Goal: Task Accomplishment & Management: Complete application form

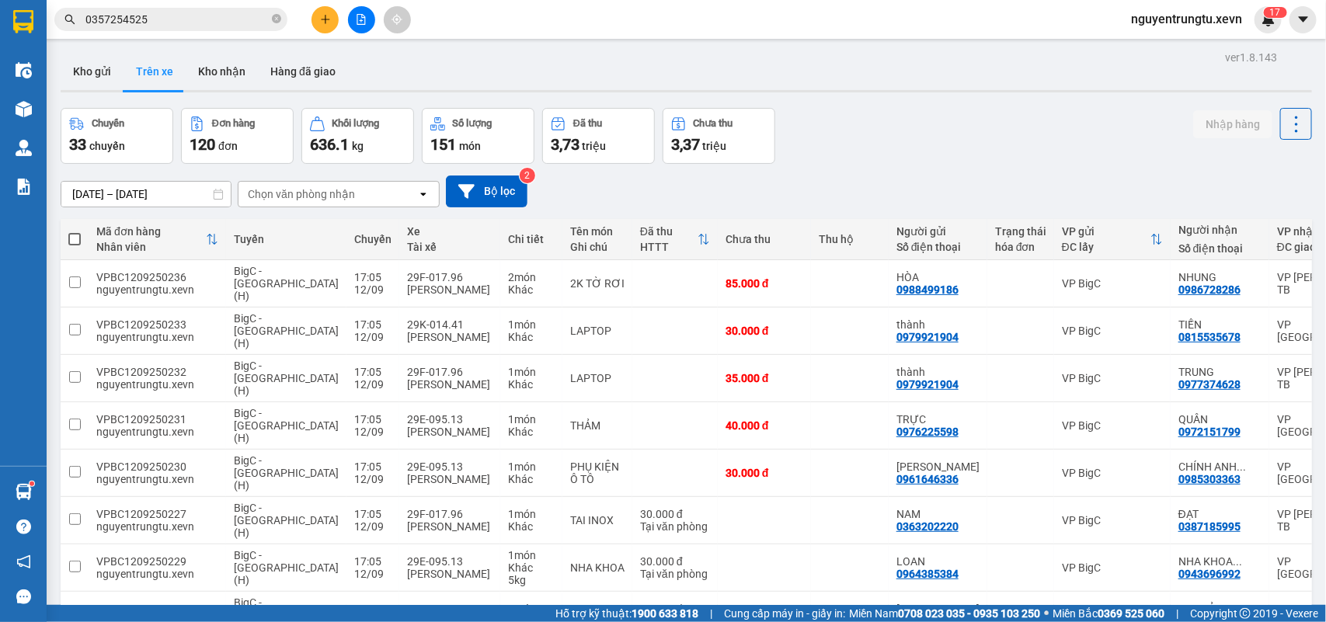
click at [324, 24] on icon "plus" at bounding box center [325, 19] width 11 height 11
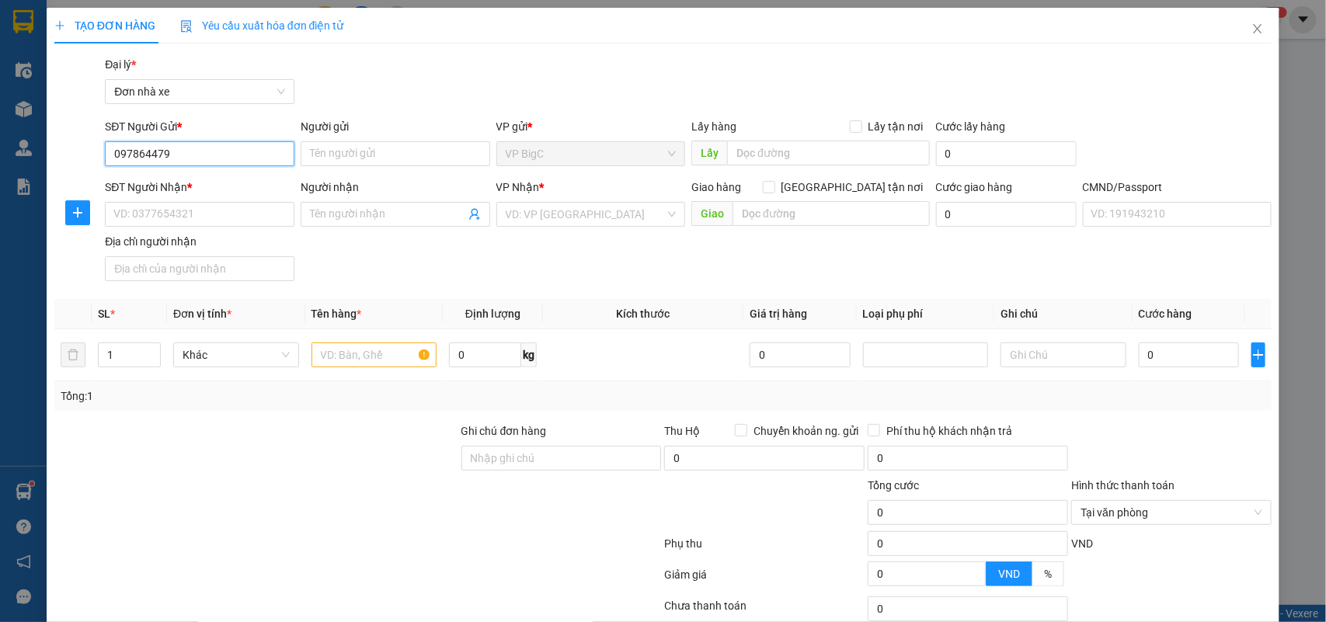
type input "0978644790"
click at [257, 152] on input "0978644790" at bounding box center [200, 153] width 190 height 25
click at [196, 196] on div "0978644790 - [PERSON_NAME]" at bounding box center [197, 184] width 187 height 25
type input "MINH"
type input "0963303763"
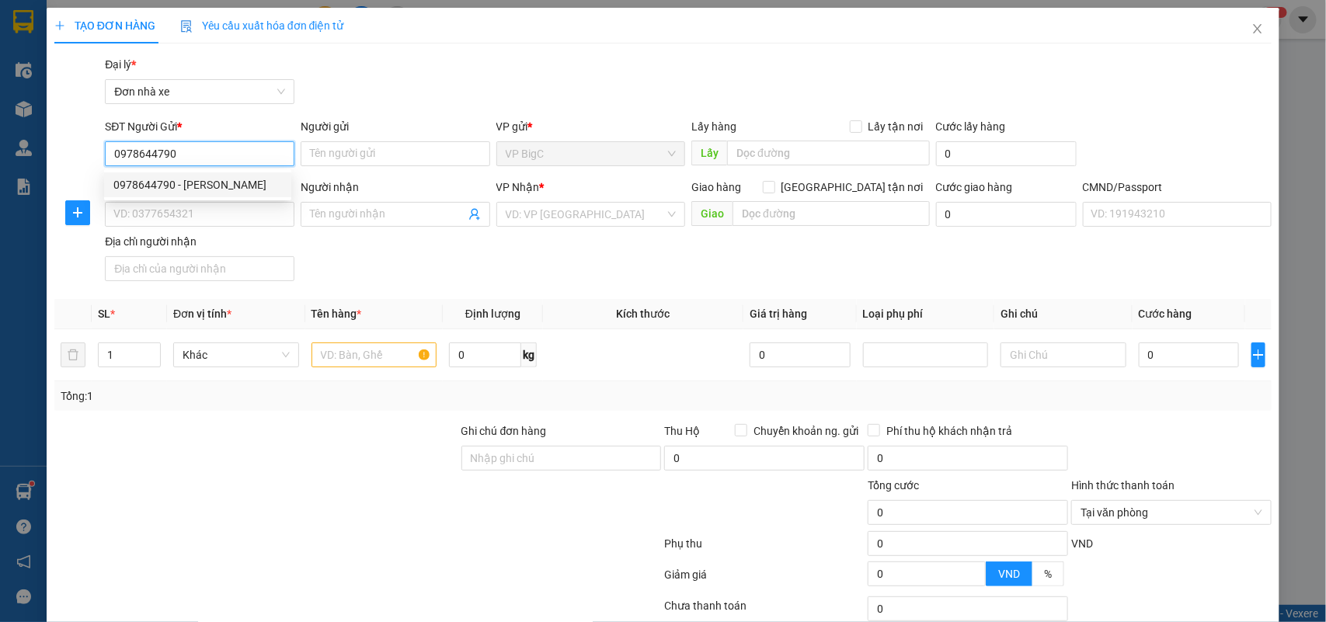
type input "THỊNH"
type input "036083003099 [PERSON_NAME][STREET_ADDRESS]"
type input "[PERSON_NAME] 26/18 THAII BÌNH HẠ LONG"
type input "0978644790"
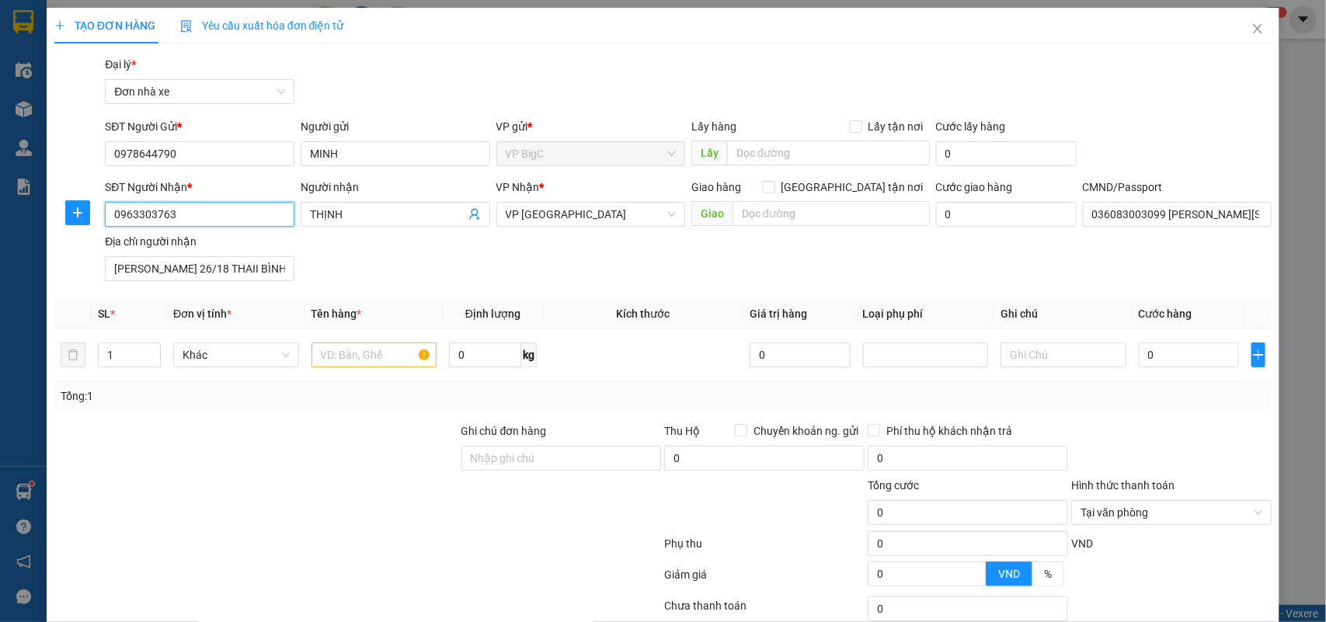
click at [218, 214] on input "0963303763" at bounding box center [200, 214] width 190 height 25
drag, startPoint x: 367, startPoint y: 253, endPoint x: 365, endPoint y: 339, distance: 86.3
click at [374, 261] on div "SĐT Người Nhận * 0963303763 Người nhận THỊNH VP Nhận * VP Nam Định Giao hàng [G…" at bounding box center [688, 233] width 1173 height 109
click at [354, 364] on input "text" at bounding box center [375, 355] width 126 height 25
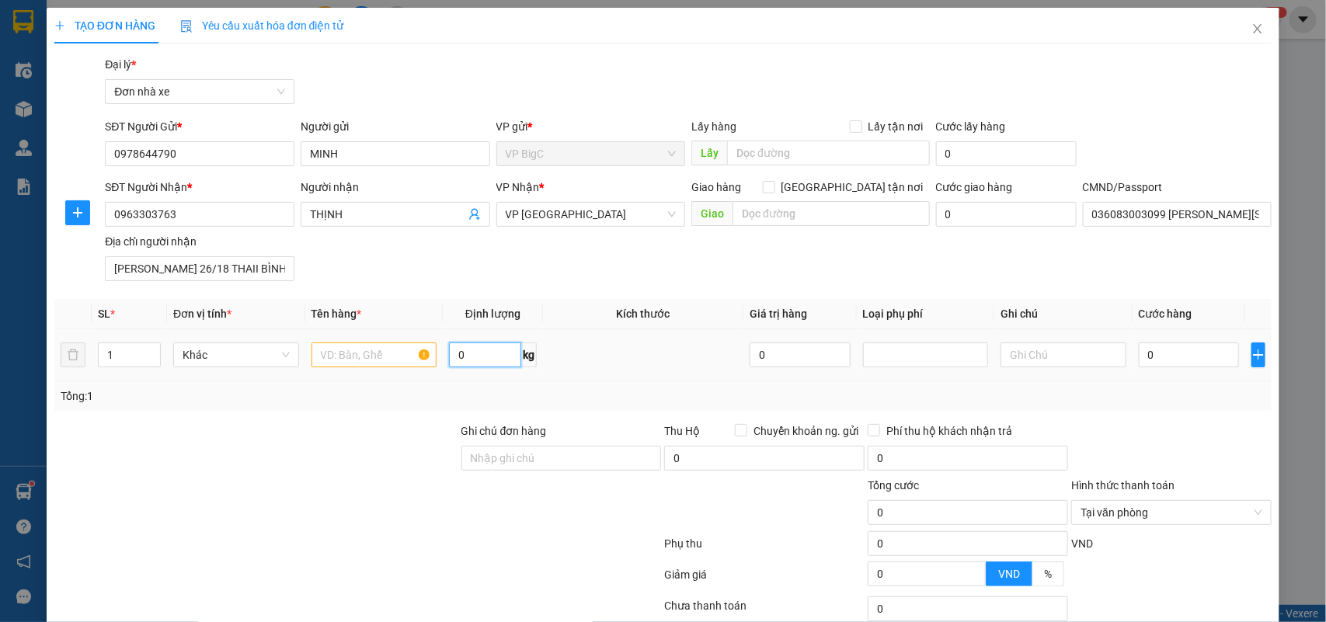
click at [496, 365] on input "0" at bounding box center [485, 355] width 72 height 25
type input "18"
click at [367, 350] on input "text" at bounding box center [375, 355] width 126 height 25
type input "tấm nhôm"
click at [1141, 351] on input "0" at bounding box center [1189, 355] width 100 height 25
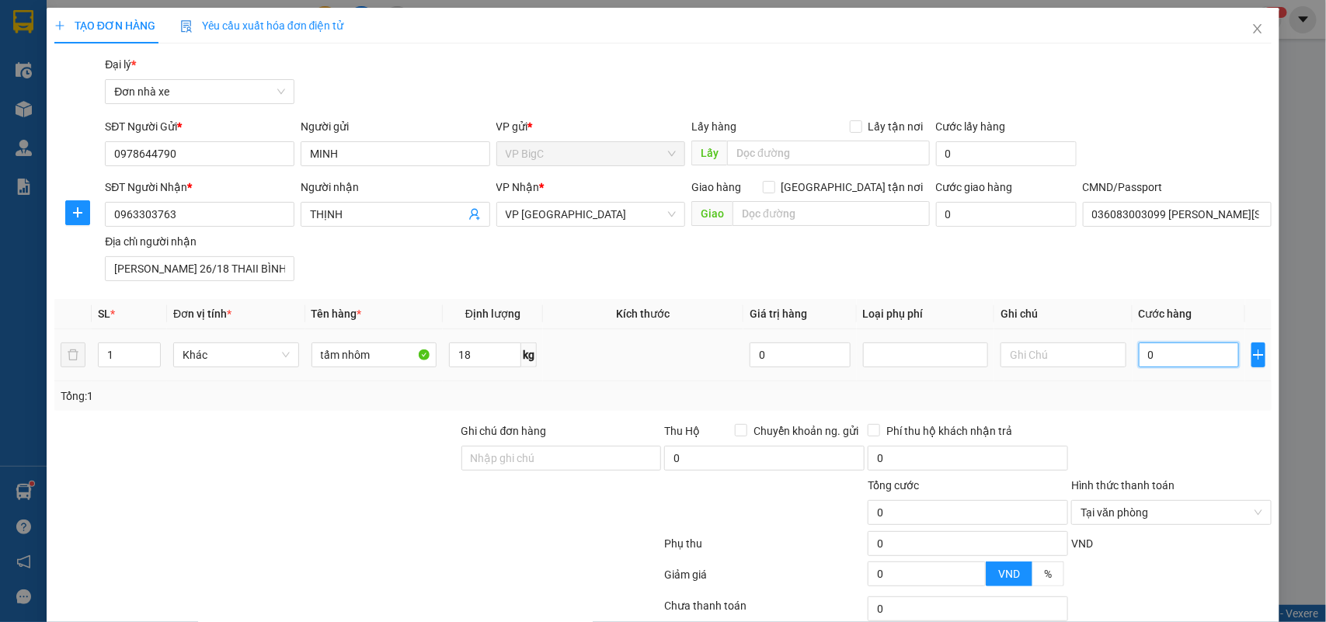
type input "4"
type input "40"
type input "40.000"
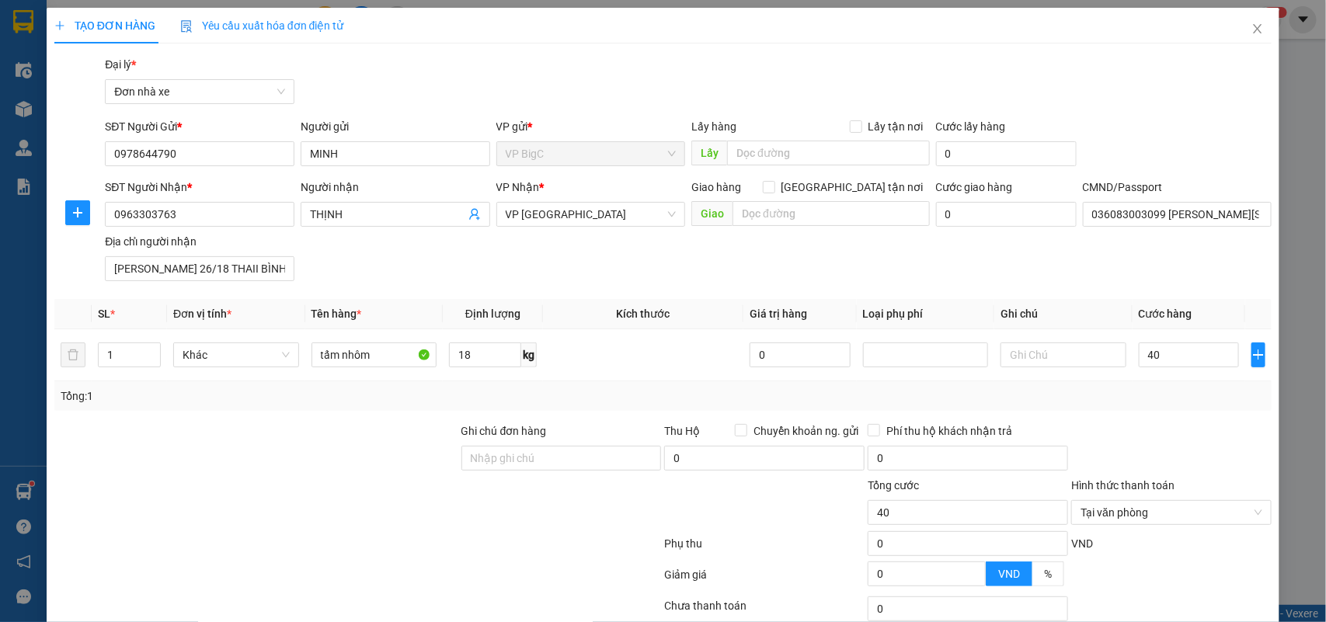
type input "40.000"
drag, startPoint x: 1155, startPoint y: 413, endPoint x: 1165, endPoint y: 406, distance: 11.9
click at [1155, 414] on div "Transit Pickup Surcharge Ids Transit Deliver Surcharge Ids Transit Deliver Surc…" at bounding box center [663, 382] width 1218 height 653
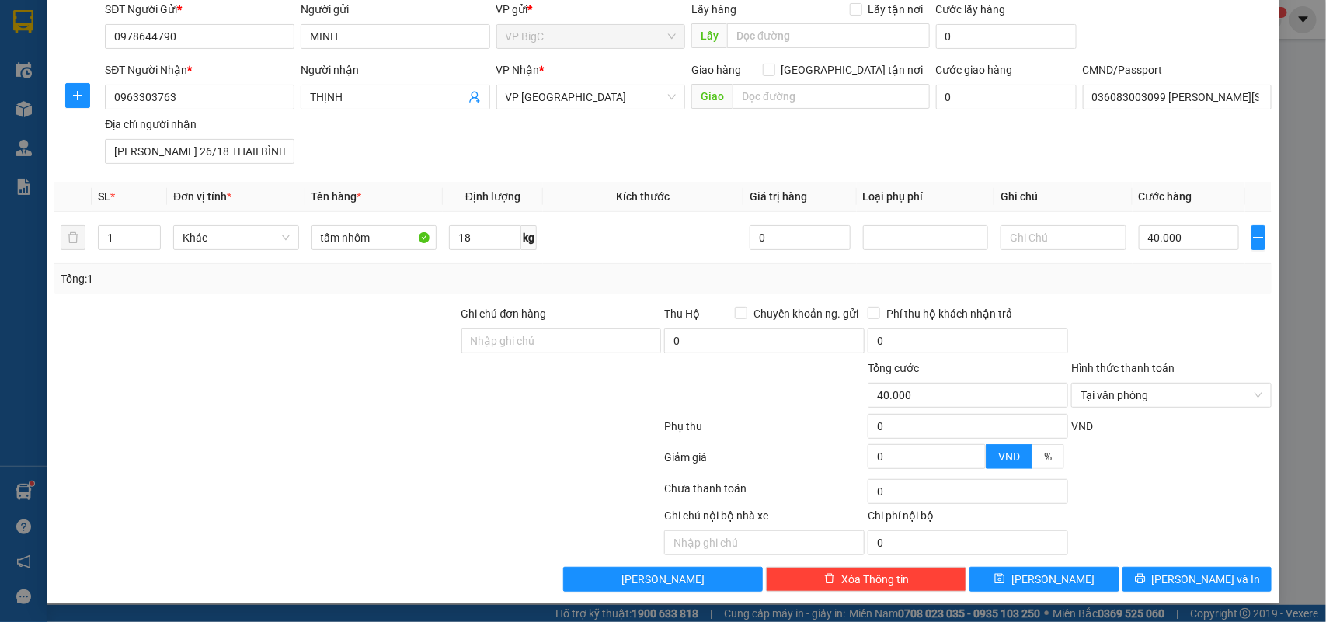
click at [1228, 332] on div at bounding box center [1172, 332] width 204 height 54
click at [1249, 396] on div "Tại văn phòng" at bounding box center [1171, 395] width 200 height 25
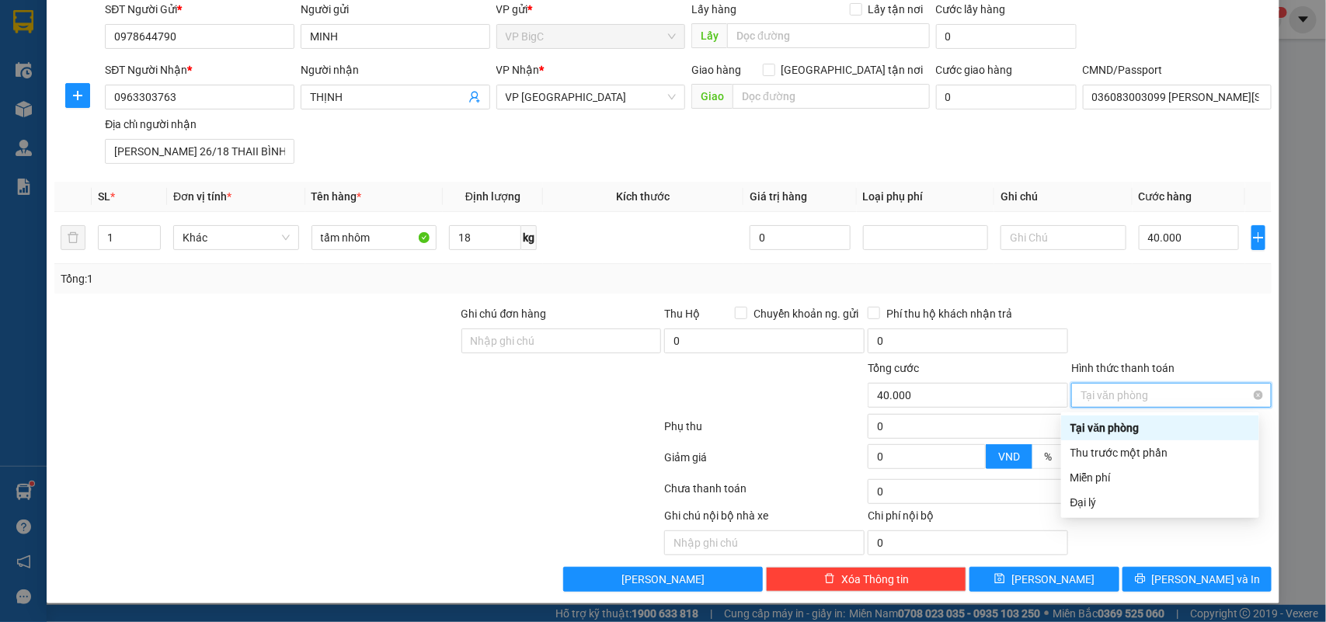
click at [1251, 396] on div "Tại văn phòng" at bounding box center [1171, 395] width 200 height 25
type input "40.000"
drag, startPoint x: 1235, startPoint y: 362, endPoint x: 1235, endPoint y: 408, distance: 45.8
click at [1235, 368] on div "Hình thức thanh toán" at bounding box center [1171, 371] width 200 height 23
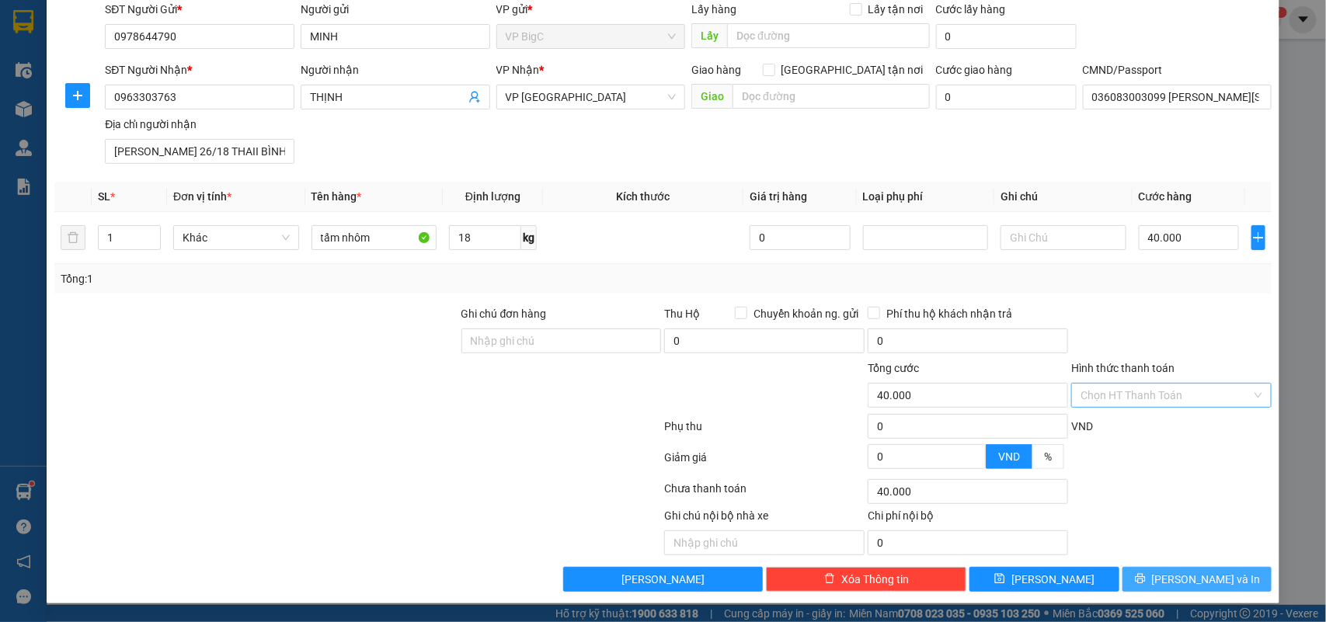
click at [1207, 587] on span "[PERSON_NAME] và In" at bounding box center [1206, 579] width 109 height 17
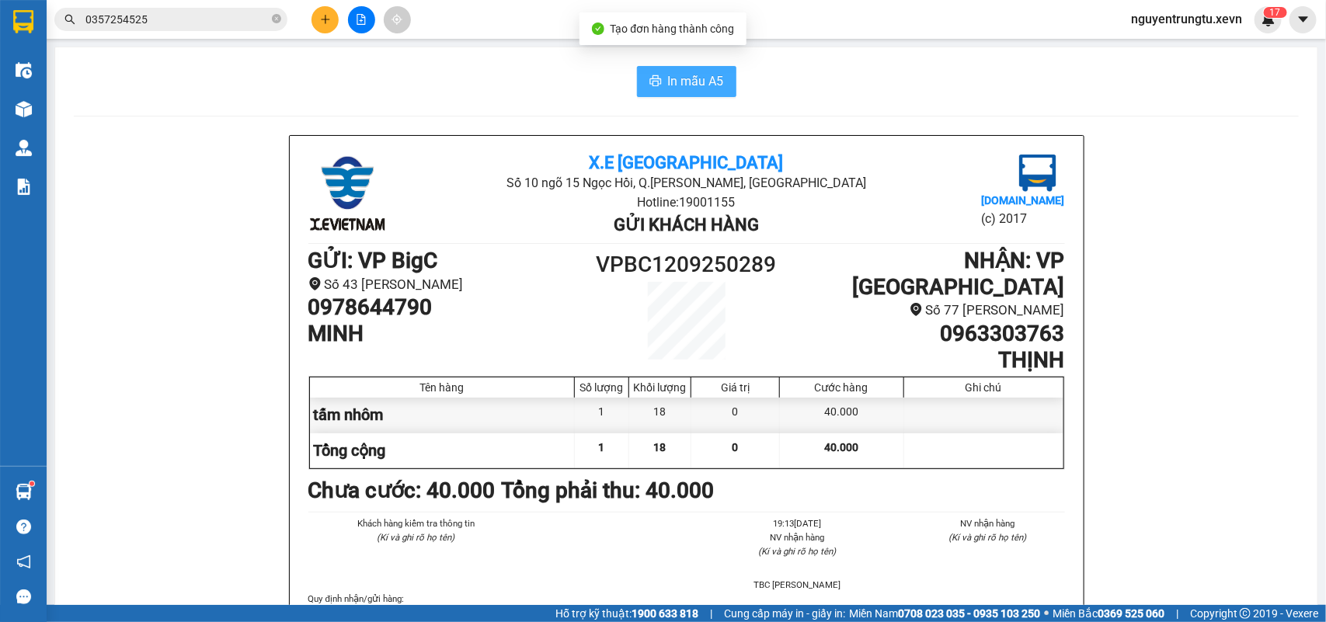
click at [650, 83] on icon "printer" at bounding box center [656, 81] width 12 height 12
